Goal: Task Accomplishment & Management: Manage account settings

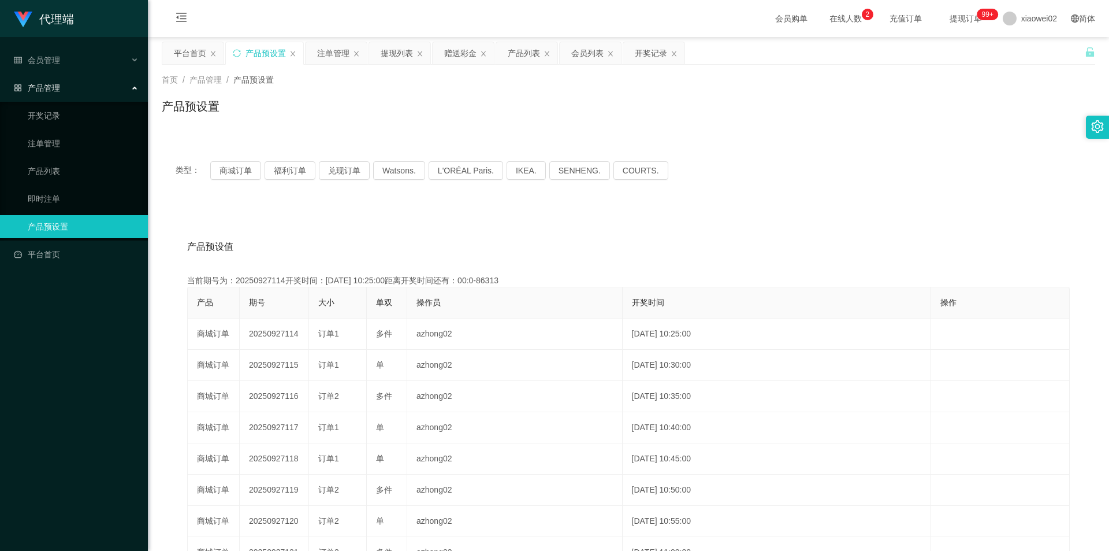
drag, startPoint x: 704, startPoint y: 202, endPoint x: 665, endPoint y: 210, distance: 40.6
click at [699, 203] on div "类型： 商城订单 福利订单 兑现订单 Watsons. L'ORÉAL Paris. IKEA. [GEOGRAPHIC_DATA]. COURTS. 产品预…" at bounding box center [629, 414] width 934 height 534
click at [75, 118] on link "开奖记录" at bounding box center [83, 115] width 111 height 23
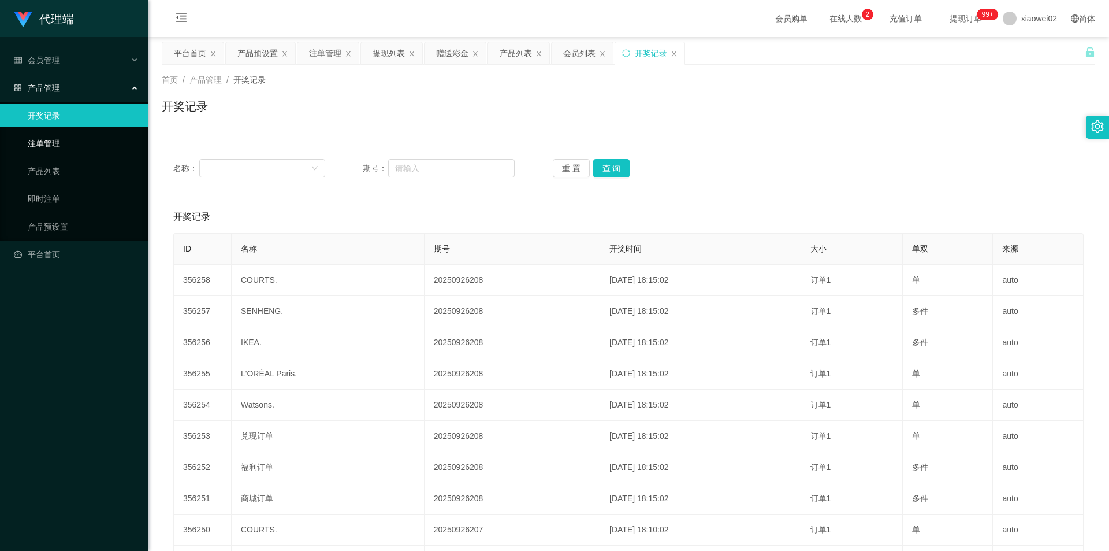
click at [57, 151] on link "注单管理" at bounding box center [83, 143] width 111 height 23
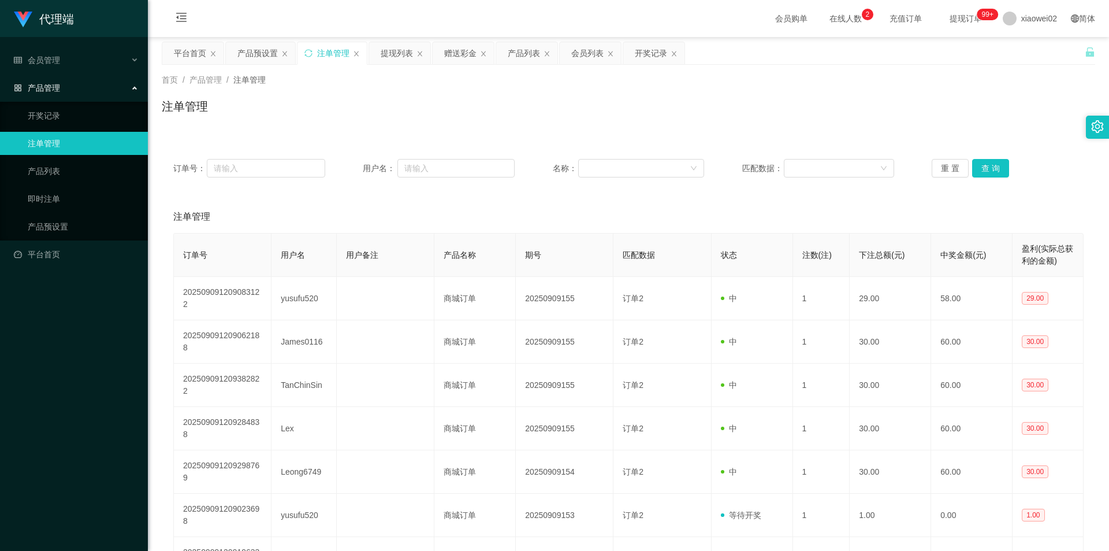
click at [357, 206] on div "注单管理" at bounding box center [628, 217] width 911 height 32
click at [489, 108] on div "注单管理" at bounding box center [629, 111] width 934 height 27
click at [464, 169] on input "text" at bounding box center [456, 168] width 117 height 18
paste input "Michelle1234"
type input "Michelle1234"
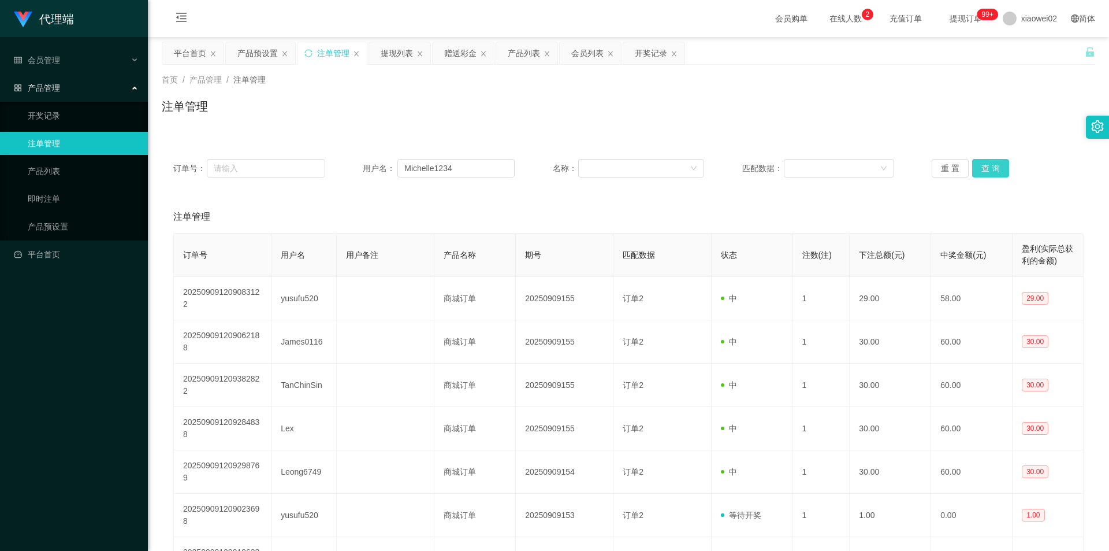
click at [985, 166] on button "查 询" at bounding box center [990, 168] width 37 height 18
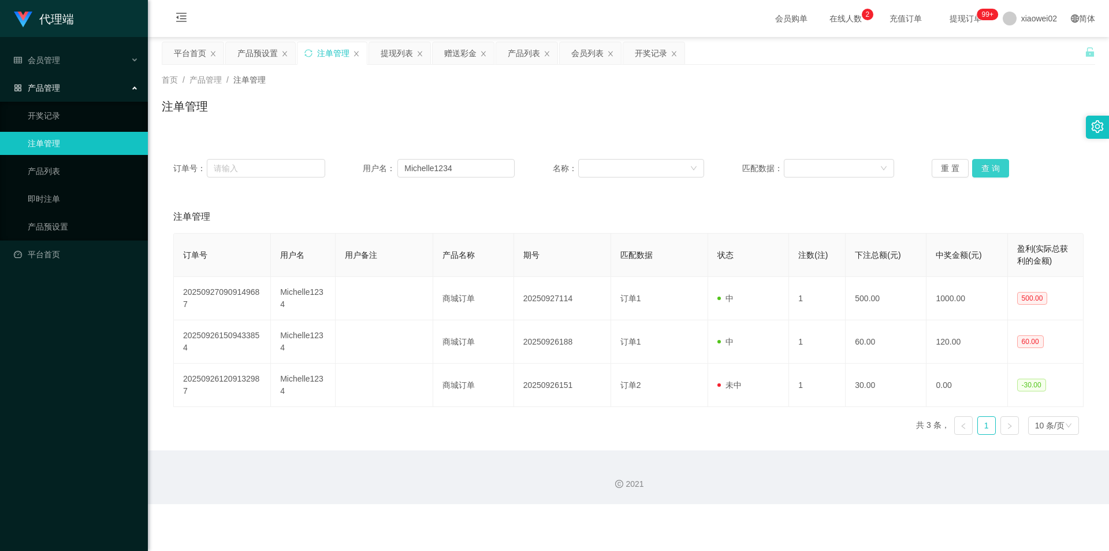
click at [982, 166] on button "查 询" at bounding box center [990, 168] width 37 height 18
click at [596, 57] on div "会员列表" at bounding box center [587, 53] width 32 height 22
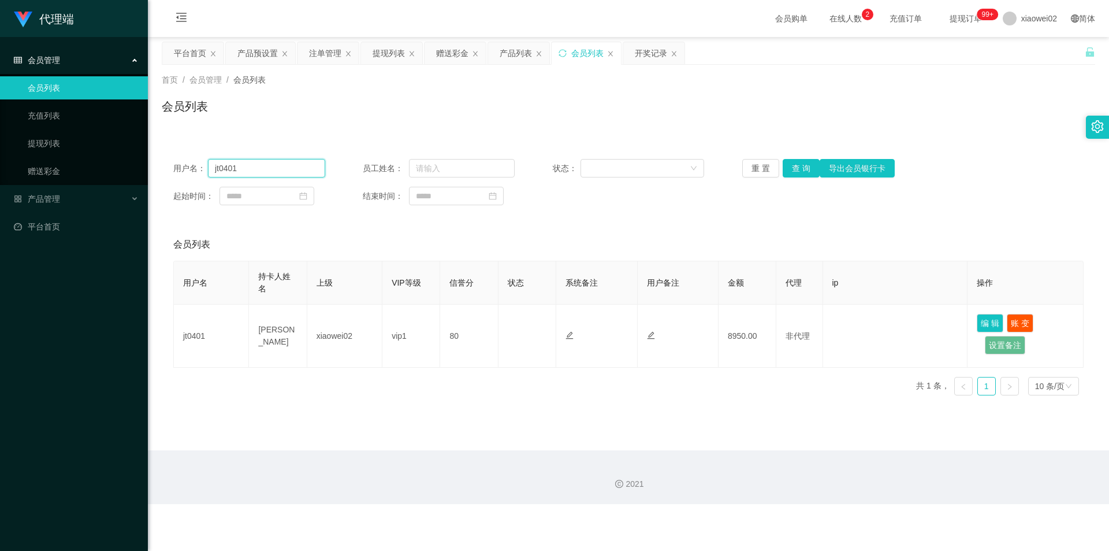
drag, startPoint x: 287, startPoint y: 172, endPoint x: 300, endPoint y: 162, distance: 17.0
click at [35, 167] on section "代理端 会员管理 会员列表 充值列表 提现列表 赠送彩金 产品管理 开奖记录 注单管理 产品列表 即时注单 产品预设置 平台首页 保存配置 重置配置 整体风格…" at bounding box center [554, 252] width 1109 height 504
paste input "Michelle1234"
type input "Michelle1234"
click at [793, 166] on button "查 询" at bounding box center [801, 168] width 37 height 18
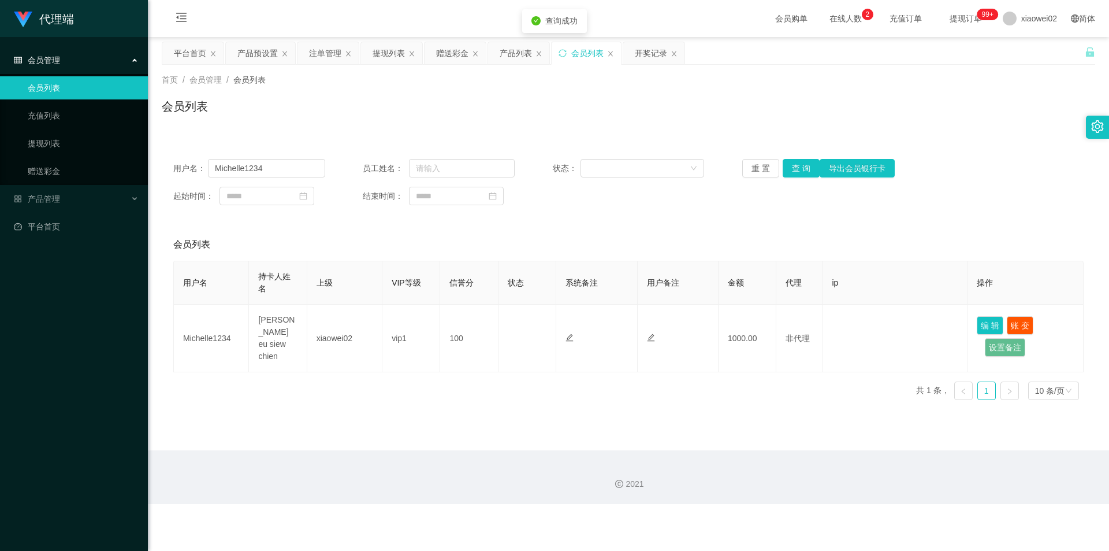
click at [665, 218] on div "用户名： Michelle1234 员工姓名： 状态： 重 置 查 询 导出会员银行卡 起始时间： 结束时间： 会员列表 用户名 持卡人姓名 上级 VIP等级…" at bounding box center [629, 278] width 934 height 262
click at [448, 58] on div "赠送彩金" at bounding box center [452, 53] width 32 height 22
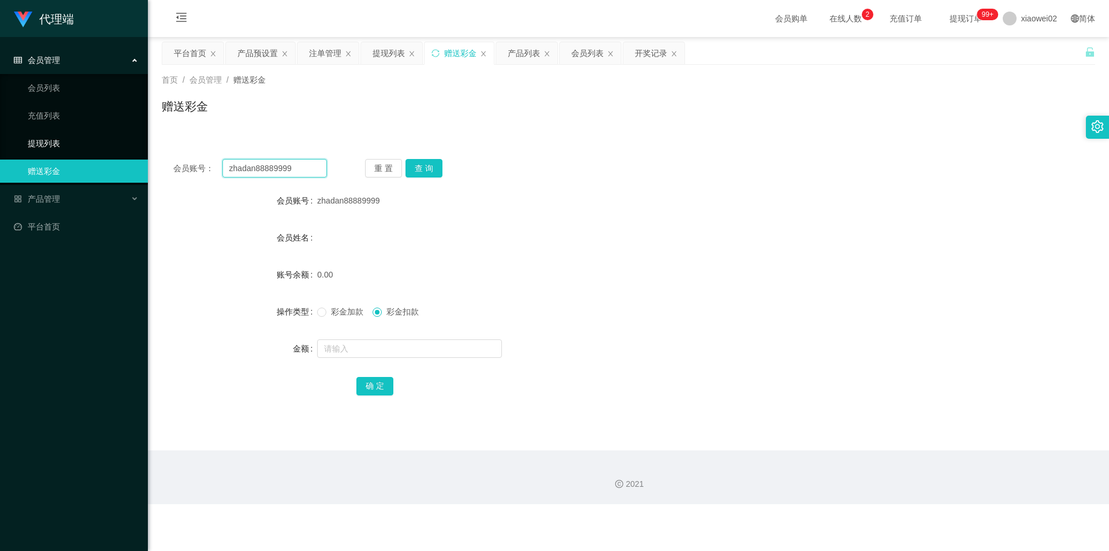
drag, startPoint x: 296, startPoint y: 171, endPoint x: 124, endPoint y: 150, distance: 173.5
click at [75, 168] on section "代理端 会员管理 会员列表 充值列表 提现列表 赠送彩金 产品管理 开奖记录 注单管理 产品列表 即时注单 产品预设置 平台首页 保存配置 重置配置 整体风格…" at bounding box center [554, 252] width 1109 height 504
paste input "Michelle1234"
type input "Michelle1234"
click at [418, 174] on button "查 询" at bounding box center [424, 168] width 37 height 18
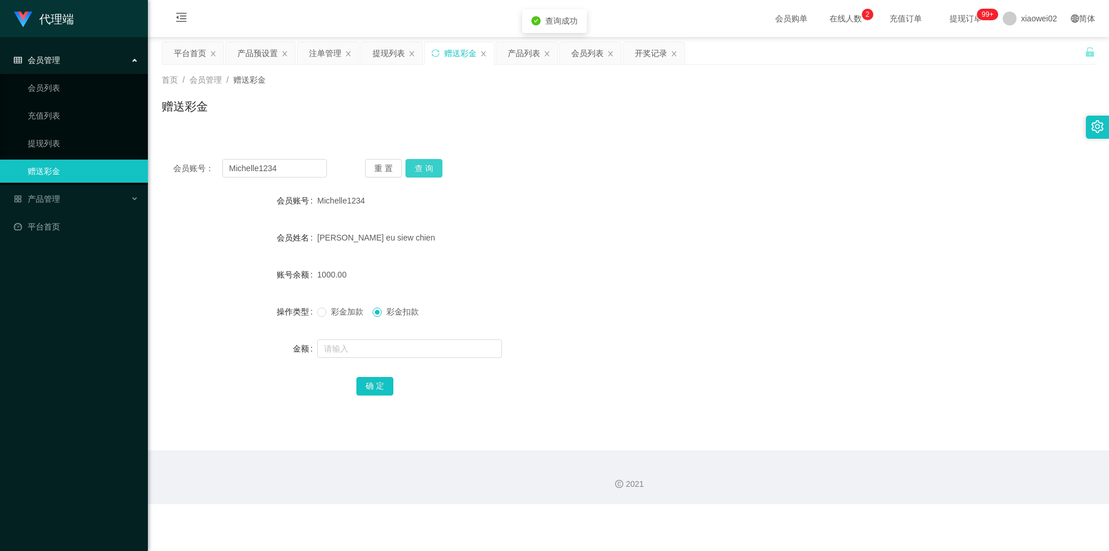
click at [418, 174] on button "查 询" at bounding box center [424, 168] width 37 height 18
click at [555, 207] on div "Michelle1234" at bounding box center [589, 200] width 545 height 23
click at [422, 173] on button "查 询" at bounding box center [424, 168] width 37 height 18
click at [425, 168] on button "查 询" at bounding box center [424, 168] width 37 height 18
click at [425, 168] on button "查 询" at bounding box center [431, 168] width 50 height 18
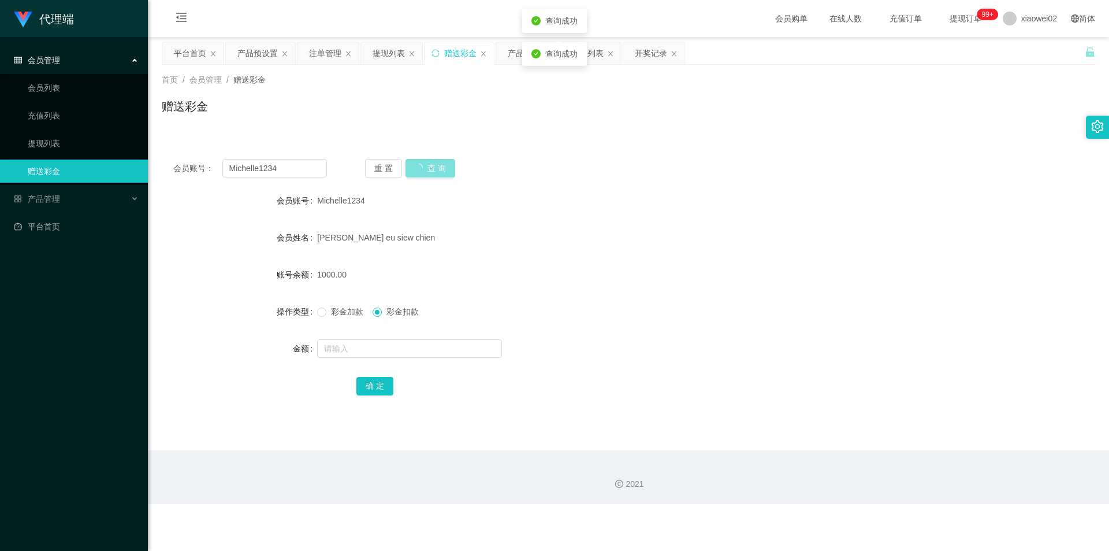
click at [425, 168] on button "查 询" at bounding box center [431, 168] width 50 height 18
click at [425, 168] on button "查 询" at bounding box center [424, 168] width 37 height 18
click at [383, 166] on button "重 置" at bounding box center [383, 168] width 37 height 18
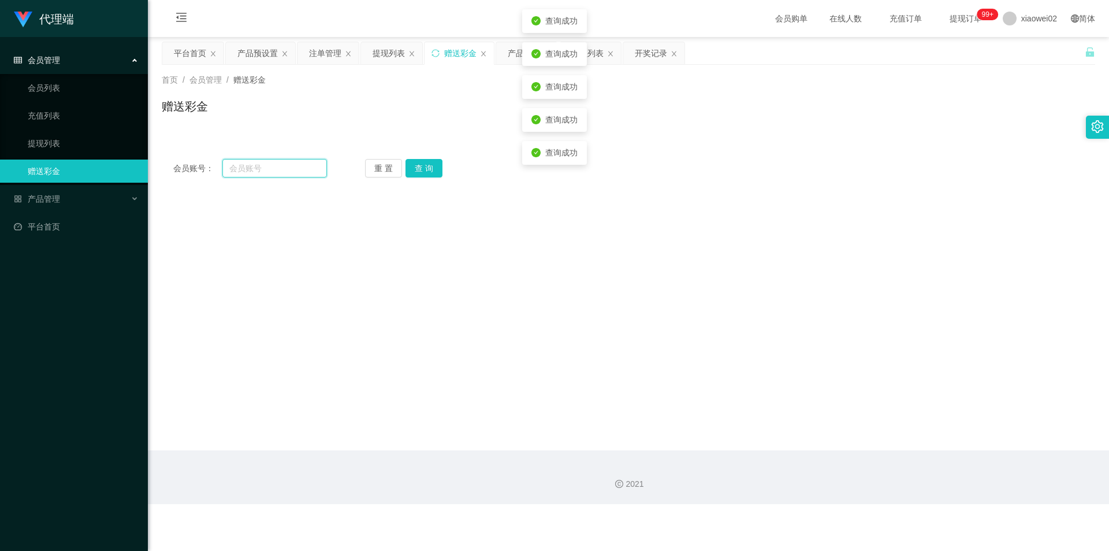
click at [292, 166] on input "text" at bounding box center [274, 168] width 105 height 18
paste input "Michelle1234"
type input "Michelle1234"
click at [422, 171] on button "查 询" at bounding box center [424, 168] width 37 height 18
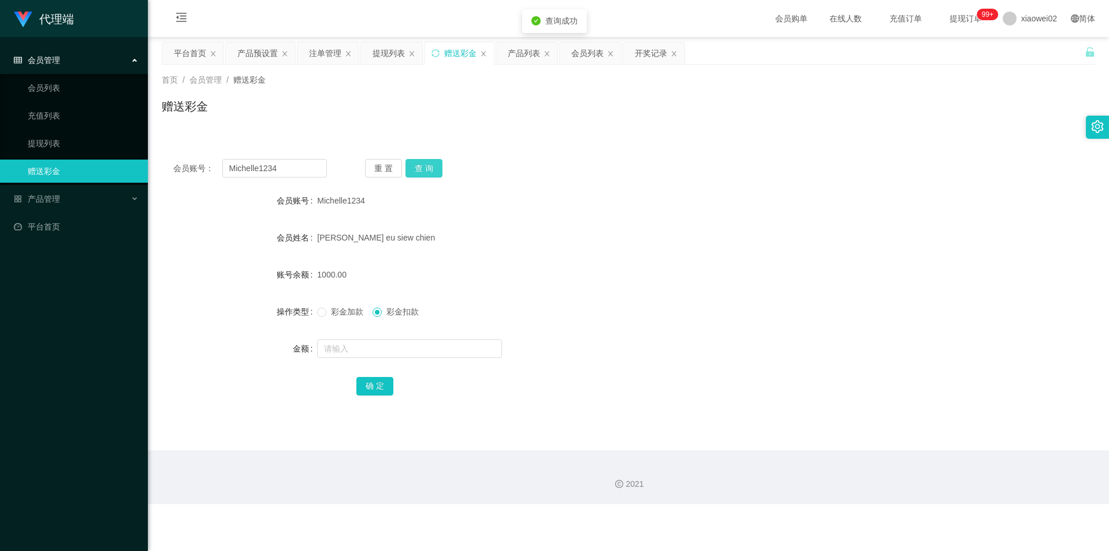
click at [422, 171] on button "查 询" at bounding box center [424, 168] width 37 height 18
click at [559, 183] on div "会员账号： Michelle1234 重 置 查 询 会员账号 Michelle1234 会员姓名 [PERSON_NAME] eu siew chien 账…" at bounding box center [629, 284] width 934 height 275
click at [257, 51] on div "产品预设置" at bounding box center [257, 53] width 40 height 22
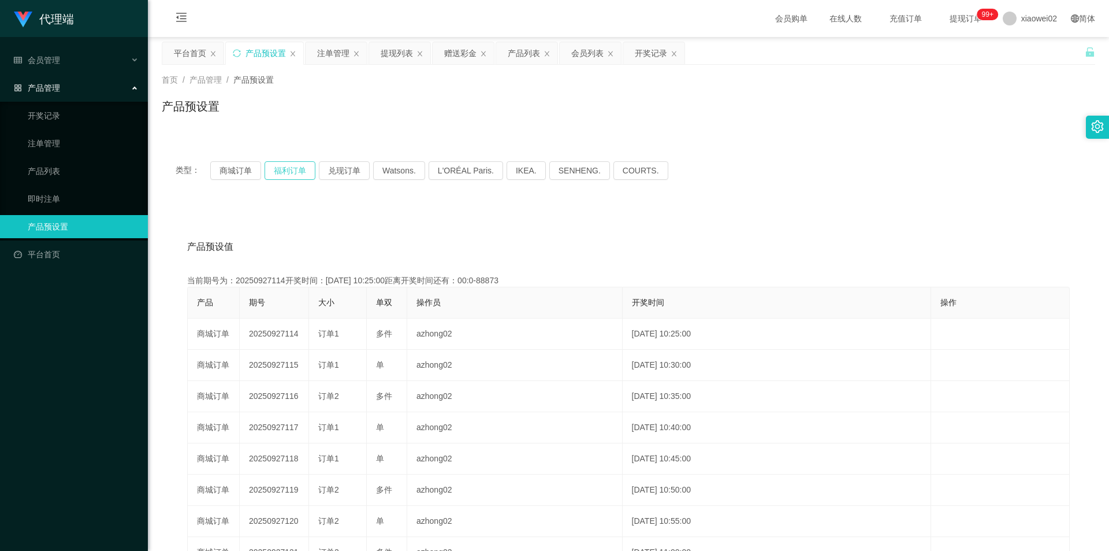
click at [294, 168] on button "福利订单" at bounding box center [290, 170] width 51 height 18
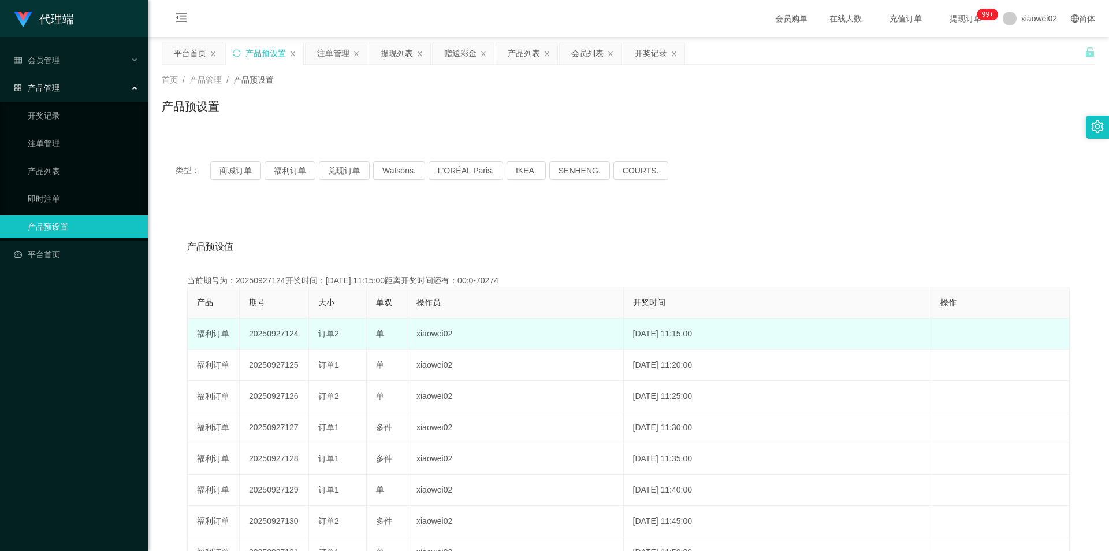
click at [272, 332] on td "20250927124" at bounding box center [274, 333] width 69 height 31
copy td "20250927124"
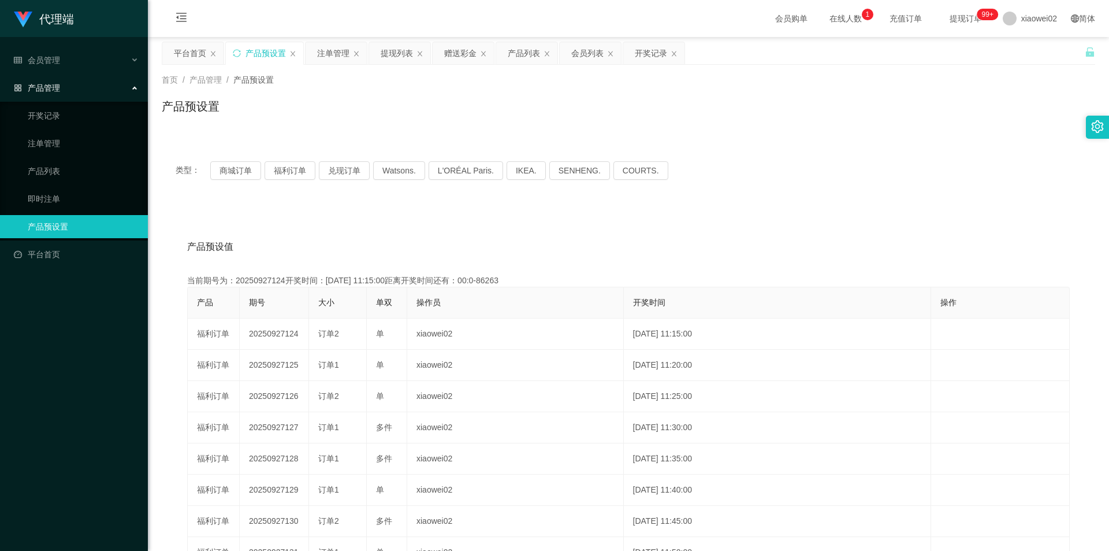
click at [639, 228] on div "产品预设值 添加期号 当前期号为：20250927124开奖时间：[DATE] 11:15:00距离开奖时间还有：00:0-86263 产品 期号 大小 单双…" at bounding box center [629, 443] width 934 height 476
click at [326, 55] on div "注单管理" at bounding box center [333, 53] width 32 height 22
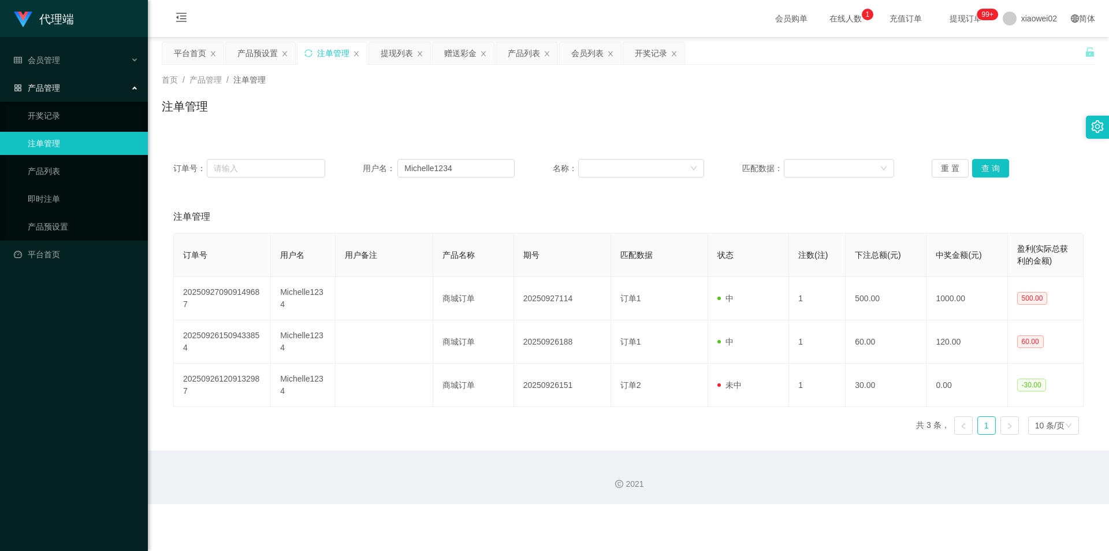
click at [506, 210] on div "注单管理" at bounding box center [628, 217] width 911 height 32
click at [977, 170] on button "查 询" at bounding box center [990, 168] width 37 height 18
